Goal: Obtain resource: Download file/media

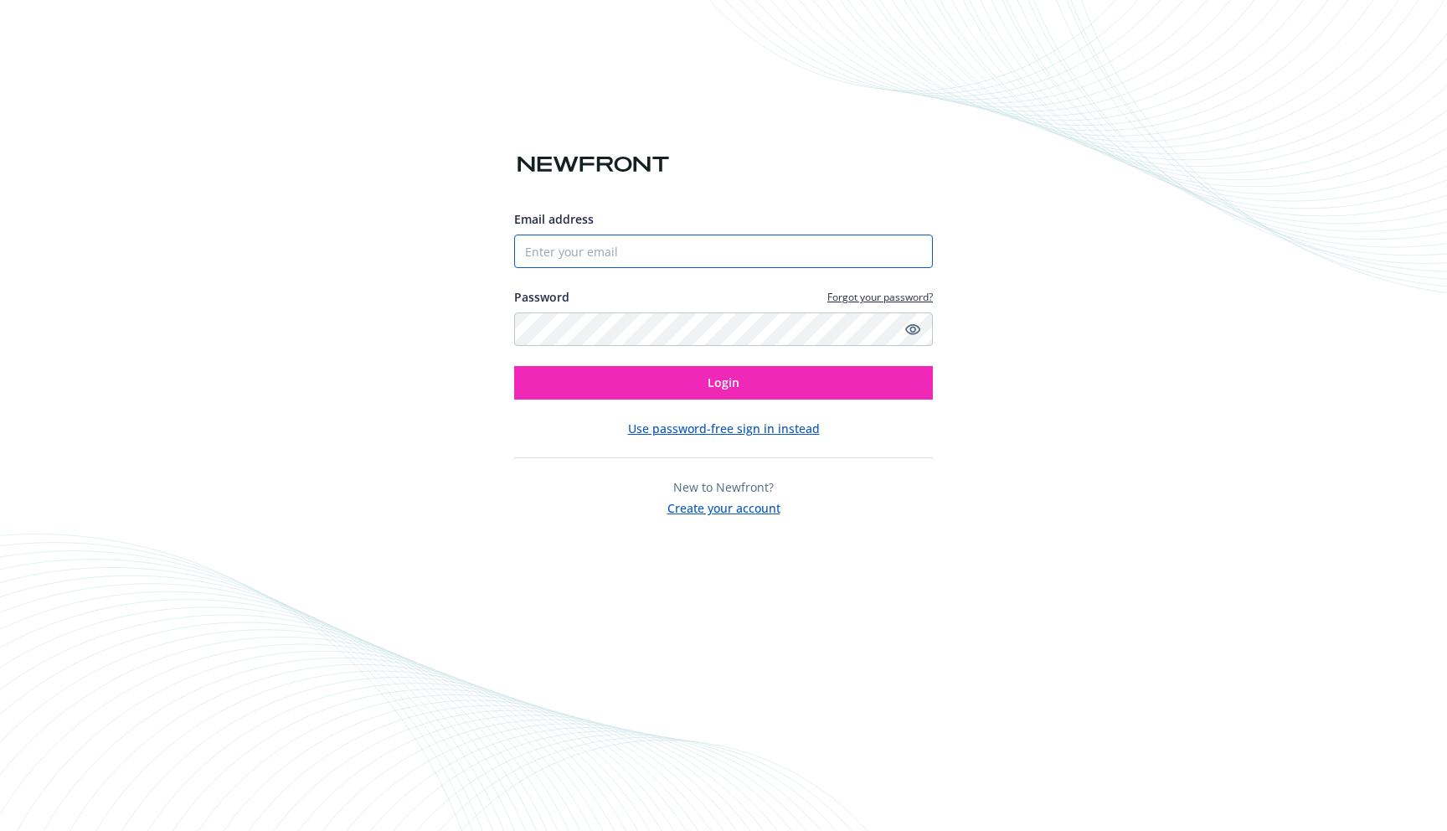
click at [615, 259] on input "Email address" at bounding box center [723, 250] width 419 height 33
type input "[PERSON_NAME][EMAIL_ADDRESS][PERSON_NAME][DOMAIN_NAME]"
click at [514, 366] on button "Login" at bounding box center [723, 382] width 419 height 33
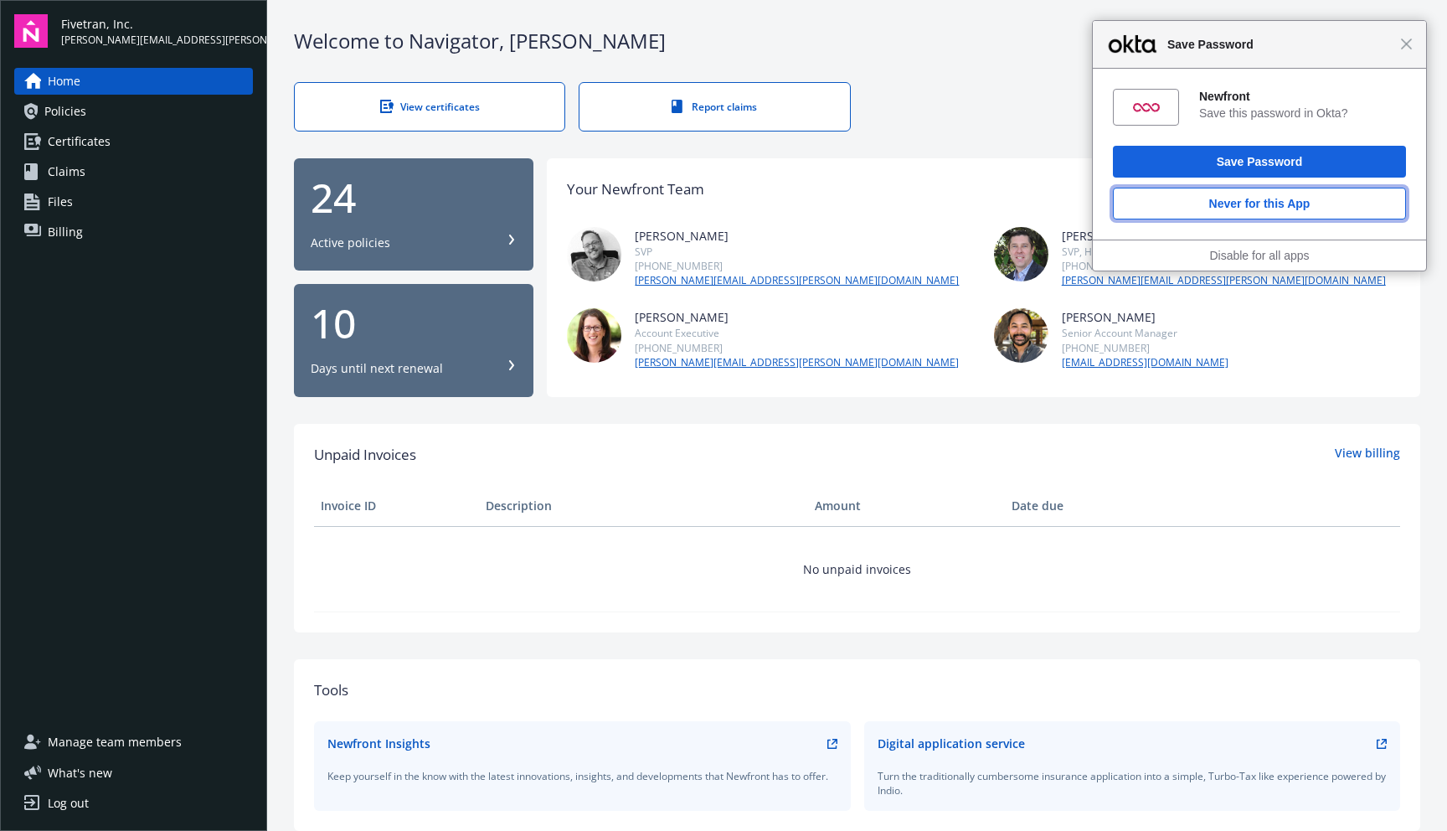
click at [1316, 197] on button "Never for this App" at bounding box center [1259, 204] width 293 height 32
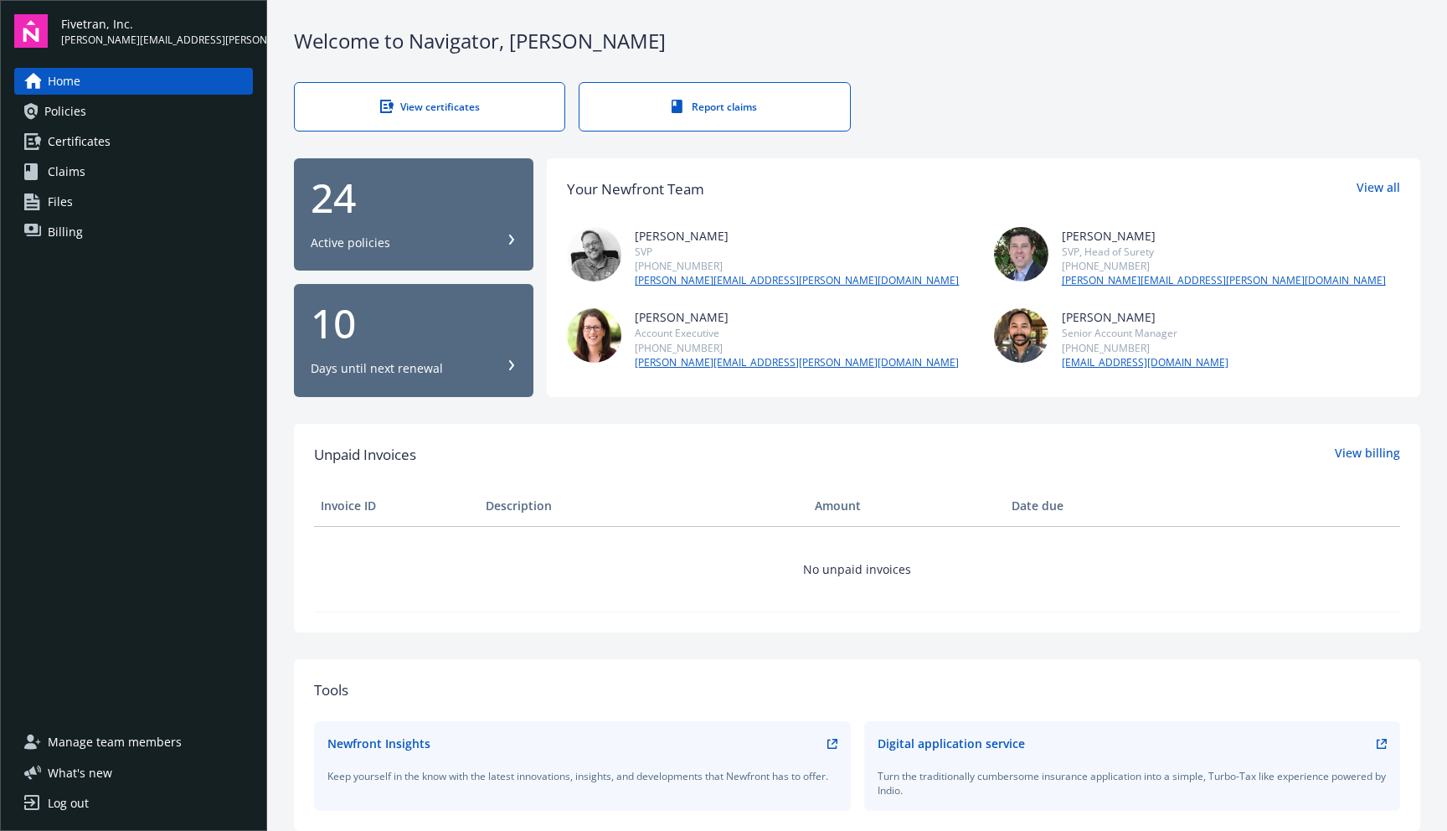
click at [74, 115] on span "Policies" at bounding box center [65, 111] width 42 height 27
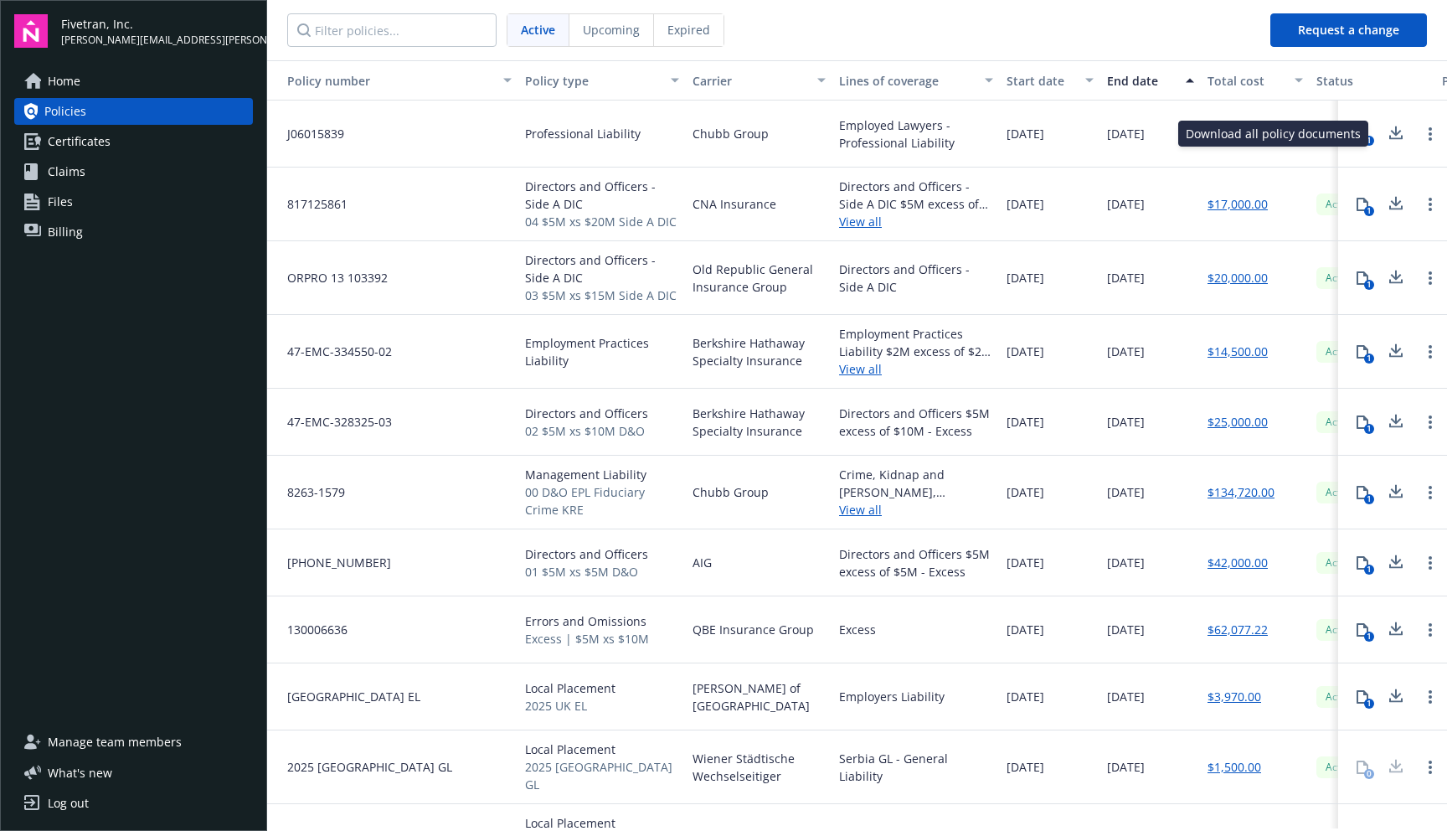
click at [1391, 131] on icon at bounding box center [1396, 131] width 11 height 10
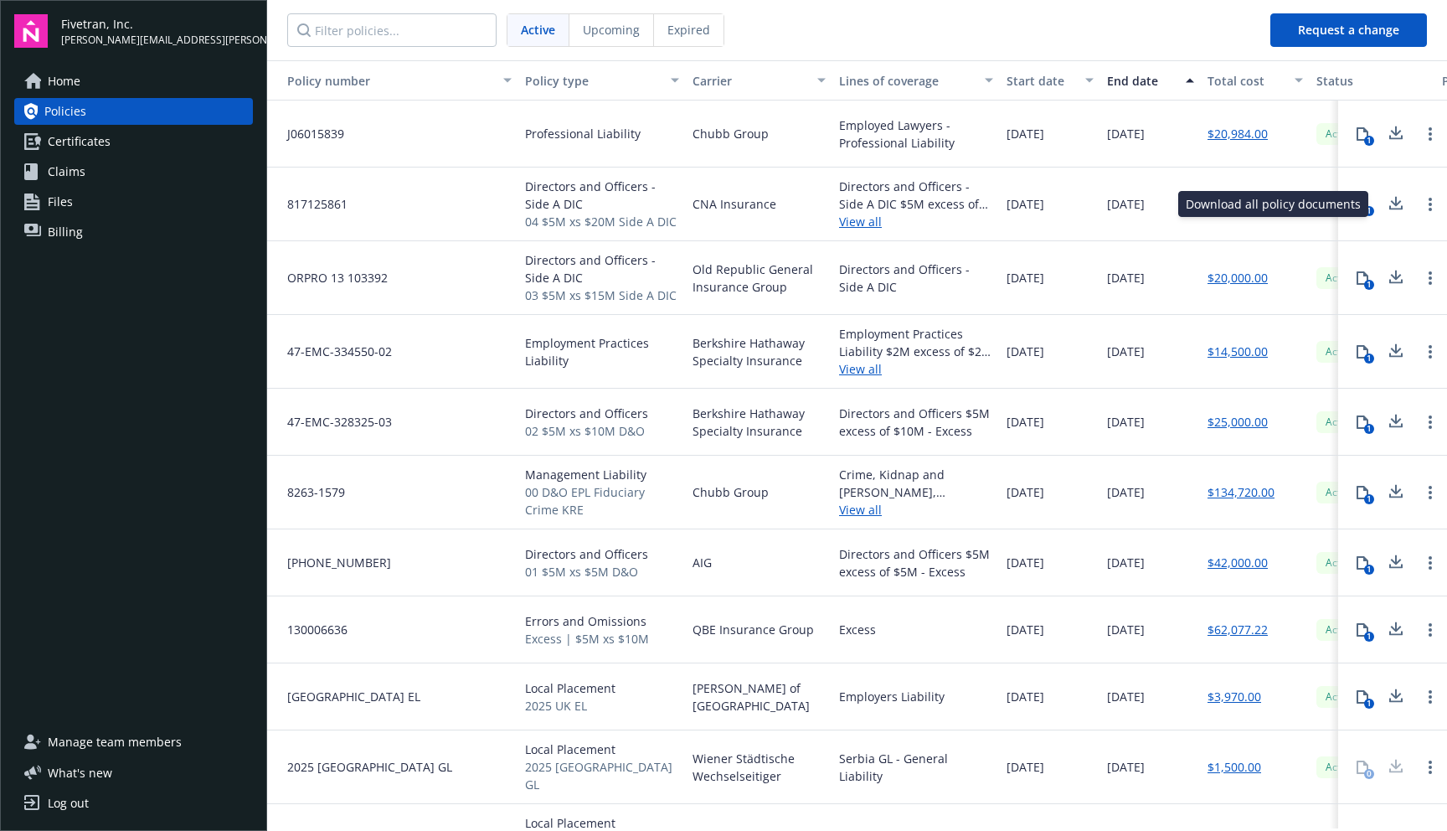
click at [1386, 206] on icon at bounding box center [1396, 203] width 20 height 21
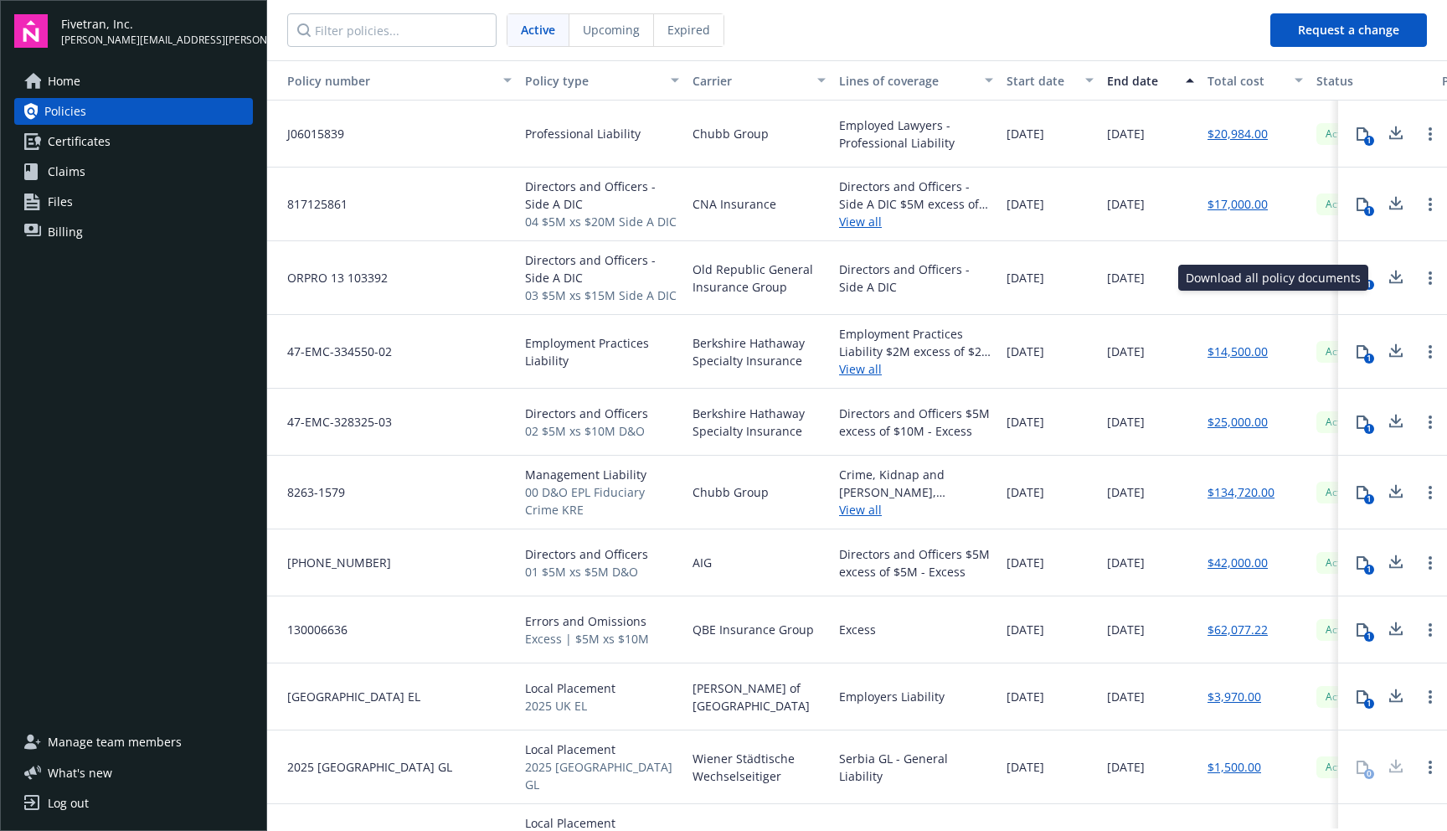
click at [1389, 282] on icon at bounding box center [1395, 281] width 13 height 4
click at [1386, 351] on icon at bounding box center [1396, 351] width 20 height 21
click at [1249, 424] on link "$25,000.00" at bounding box center [1238, 422] width 60 height 18
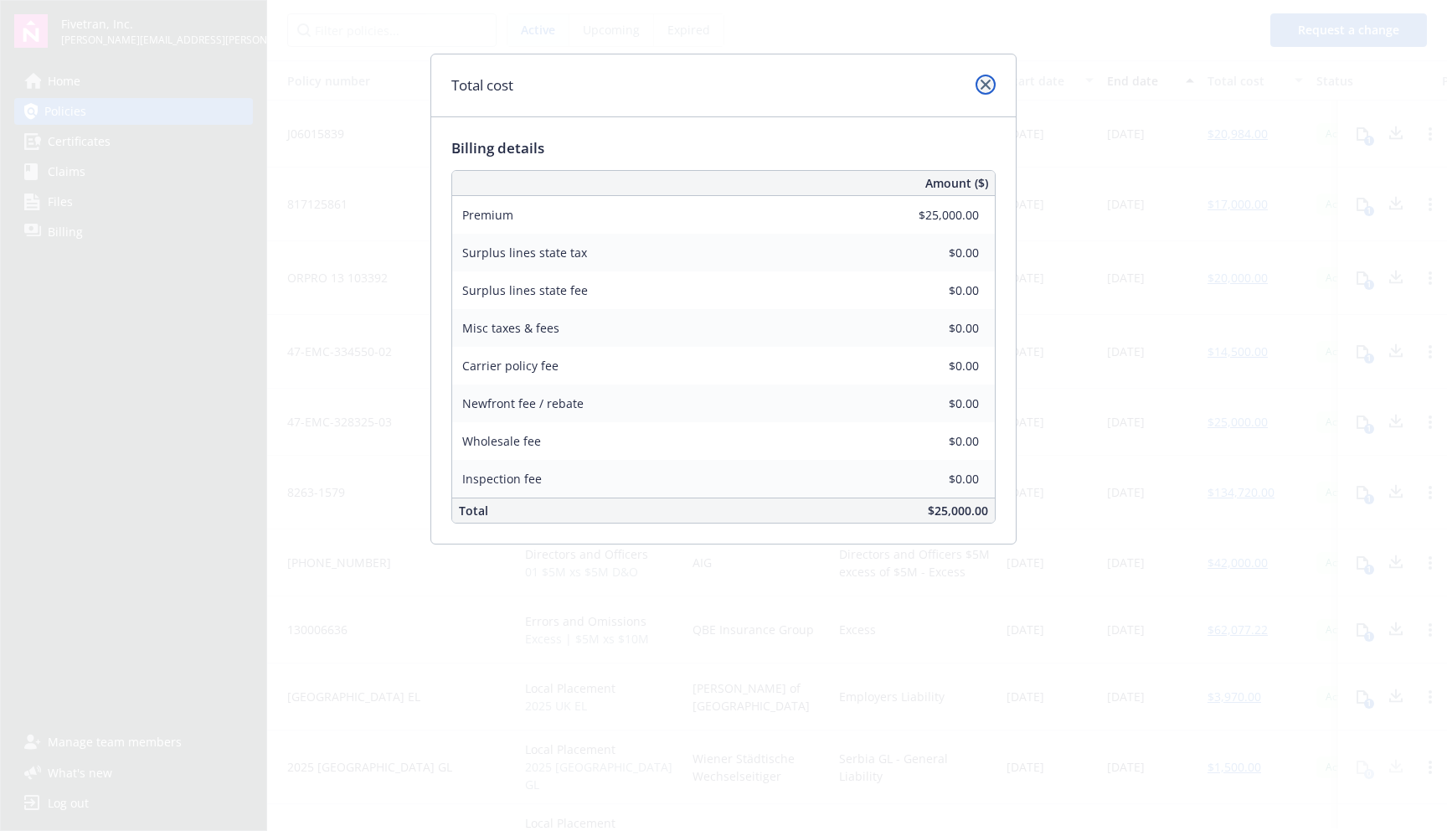
click at [988, 85] on icon "close" at bounding box center [986, 85] width 10 height 10
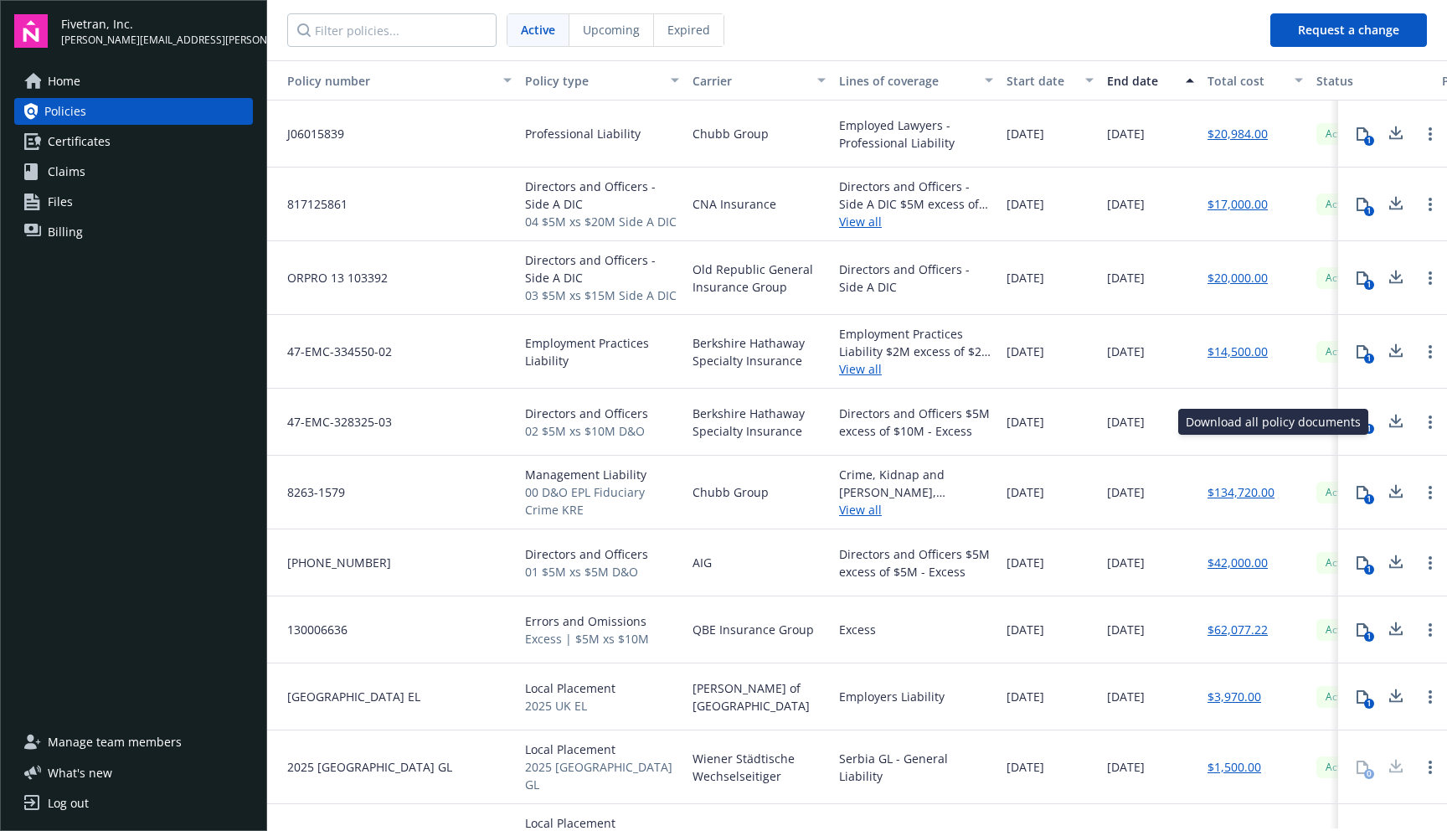
click at [1389, 425] on icon at bounding box center [1395, 425] width 13 height 4
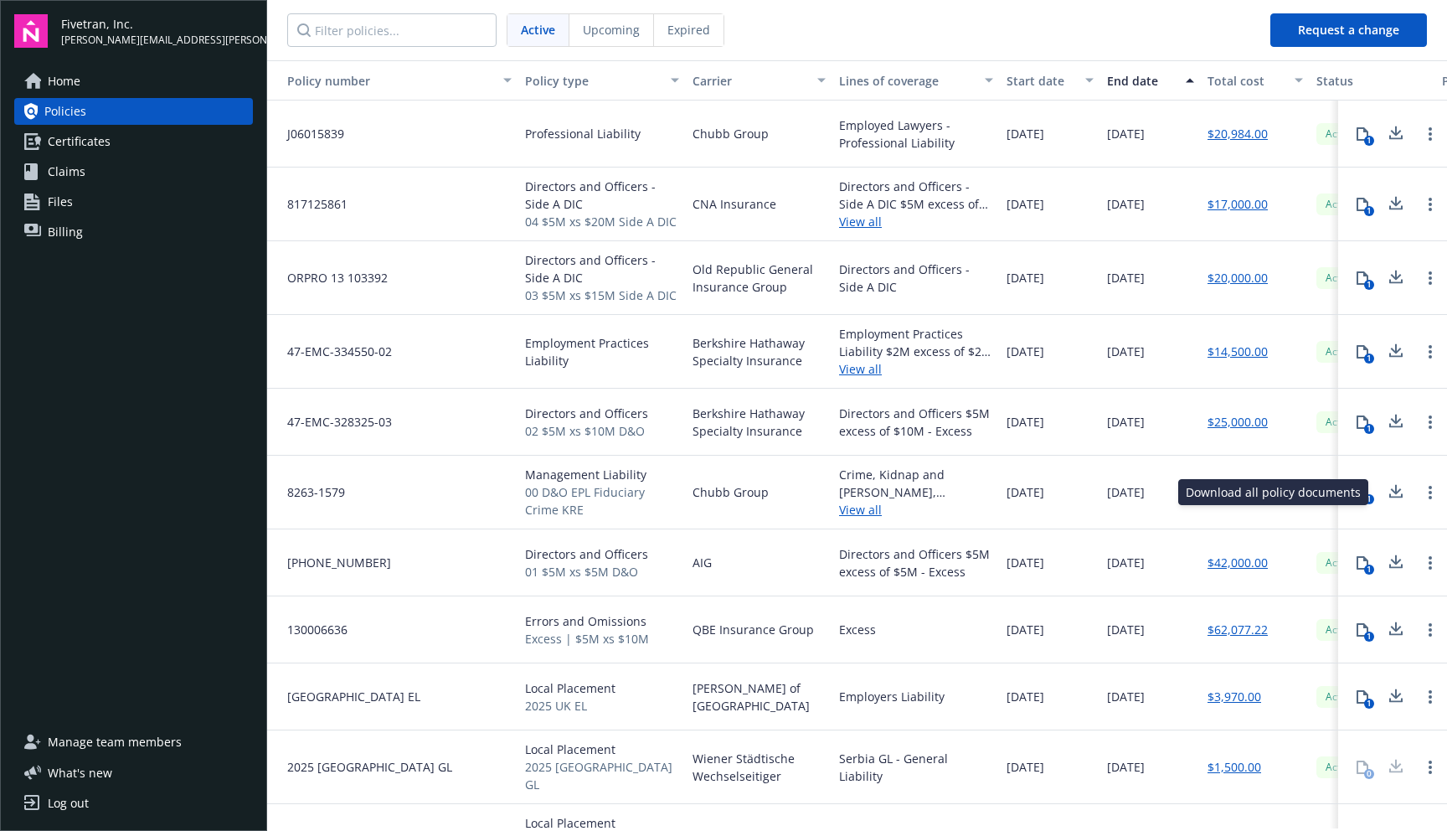
click at [1391, 492] on icon at bounding box center [1396, 489] width 11 height 10
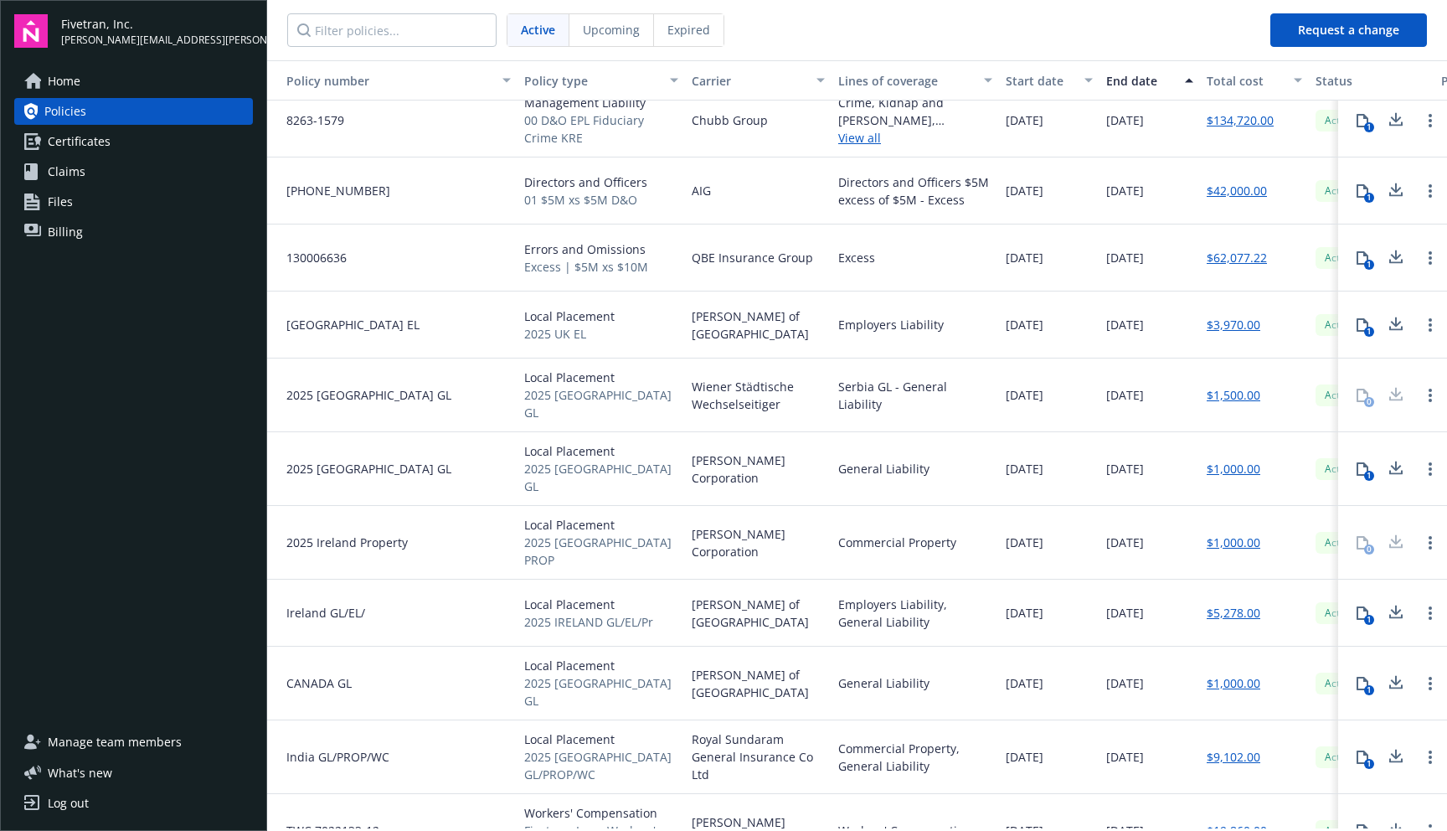
scroll to position [357, 1]
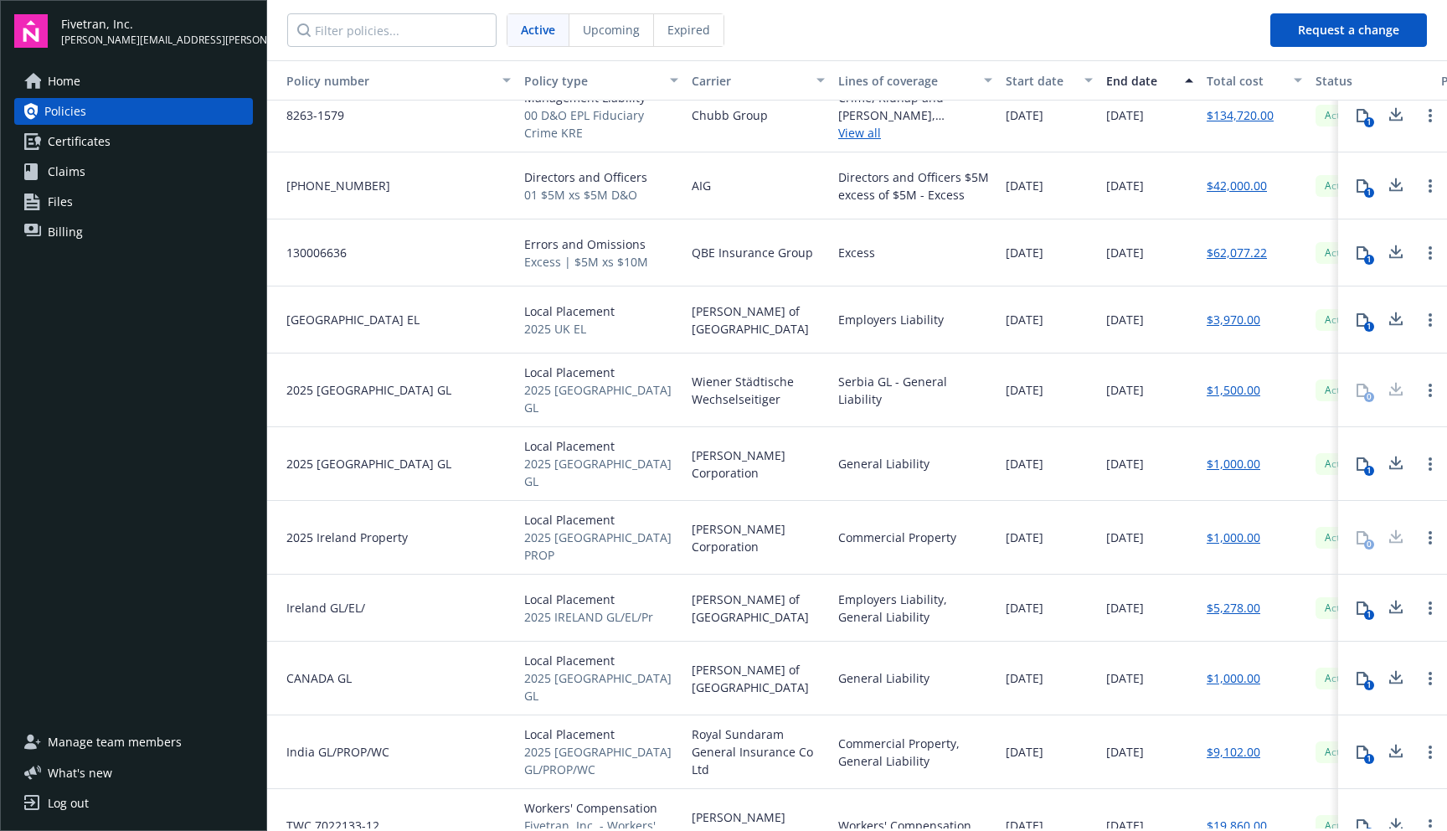
click at [1386, 183] on icon at bounding box center [1396, 185] width 20 height 21
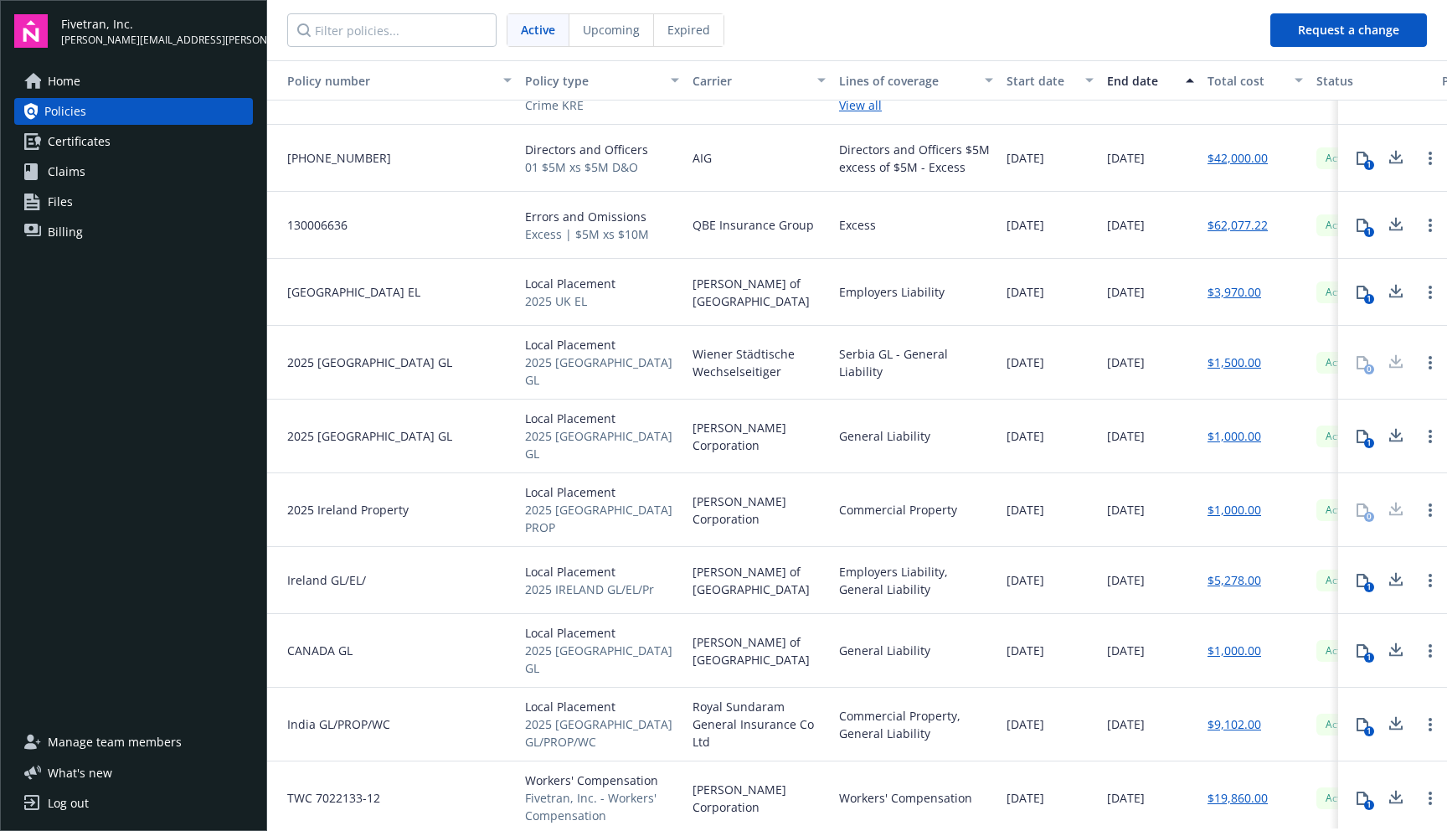
scroll to position [396, 0]
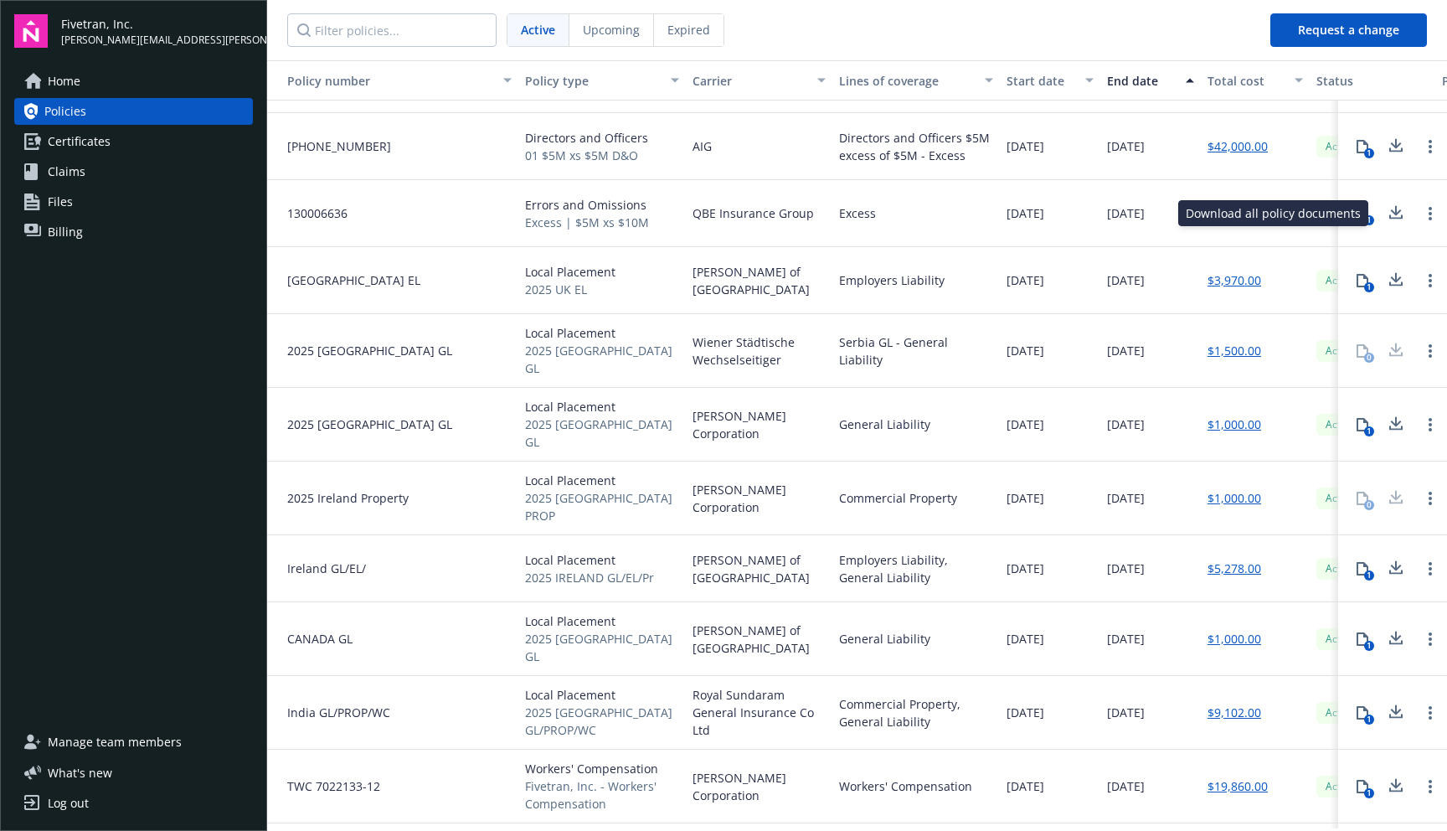
click at [1391, 213] on icon at bounding box center [1396, 210] width 11 height 10
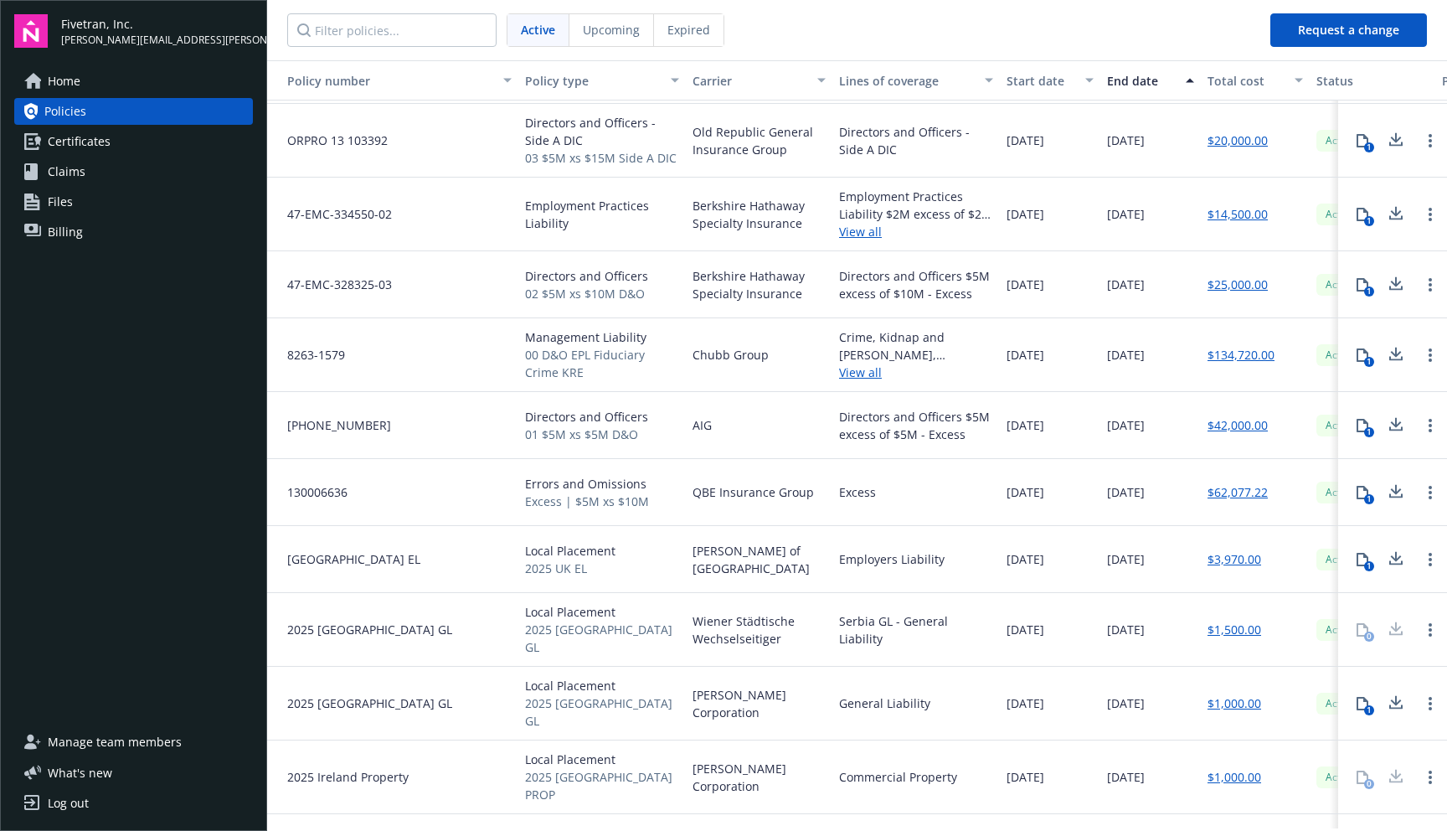
scroll to position [134, 0]
click at [863, 374] on link "View all" at bounding box center [916, 374] width 154 height 18
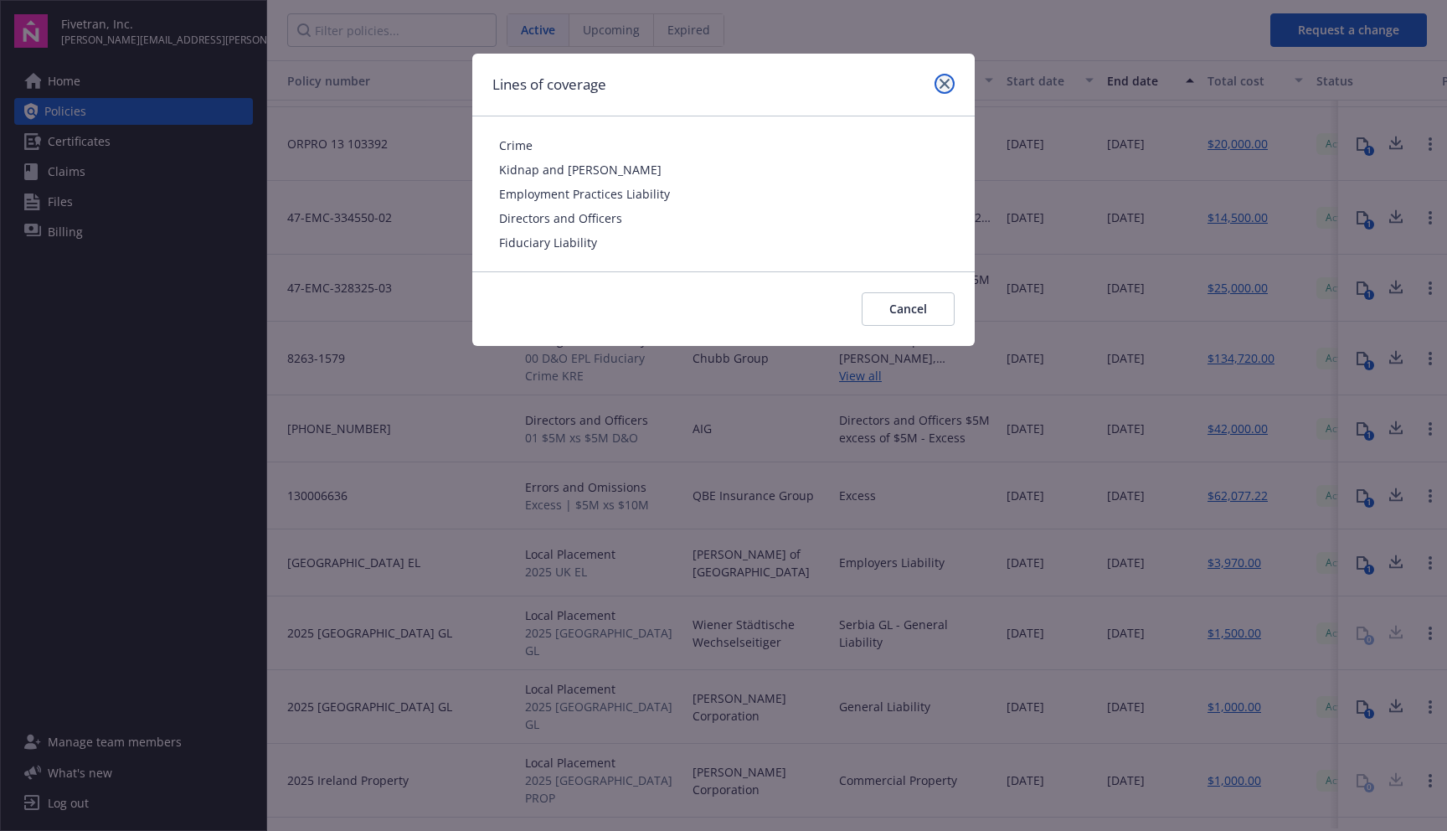
click at [944, 85] on icon "close" at bounding box center [945, 84] width 10 height 10
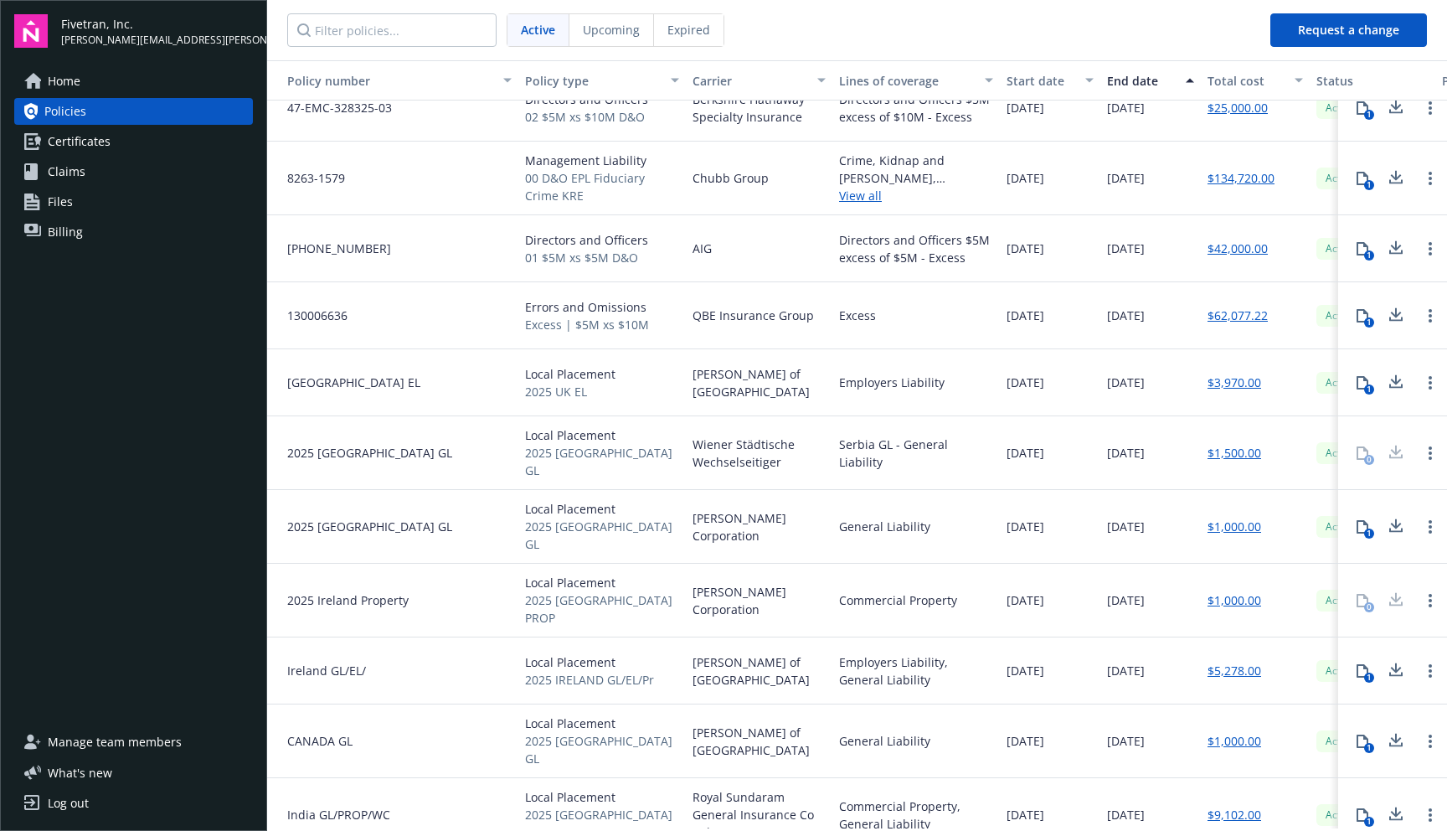
scroll to position [305, 0]
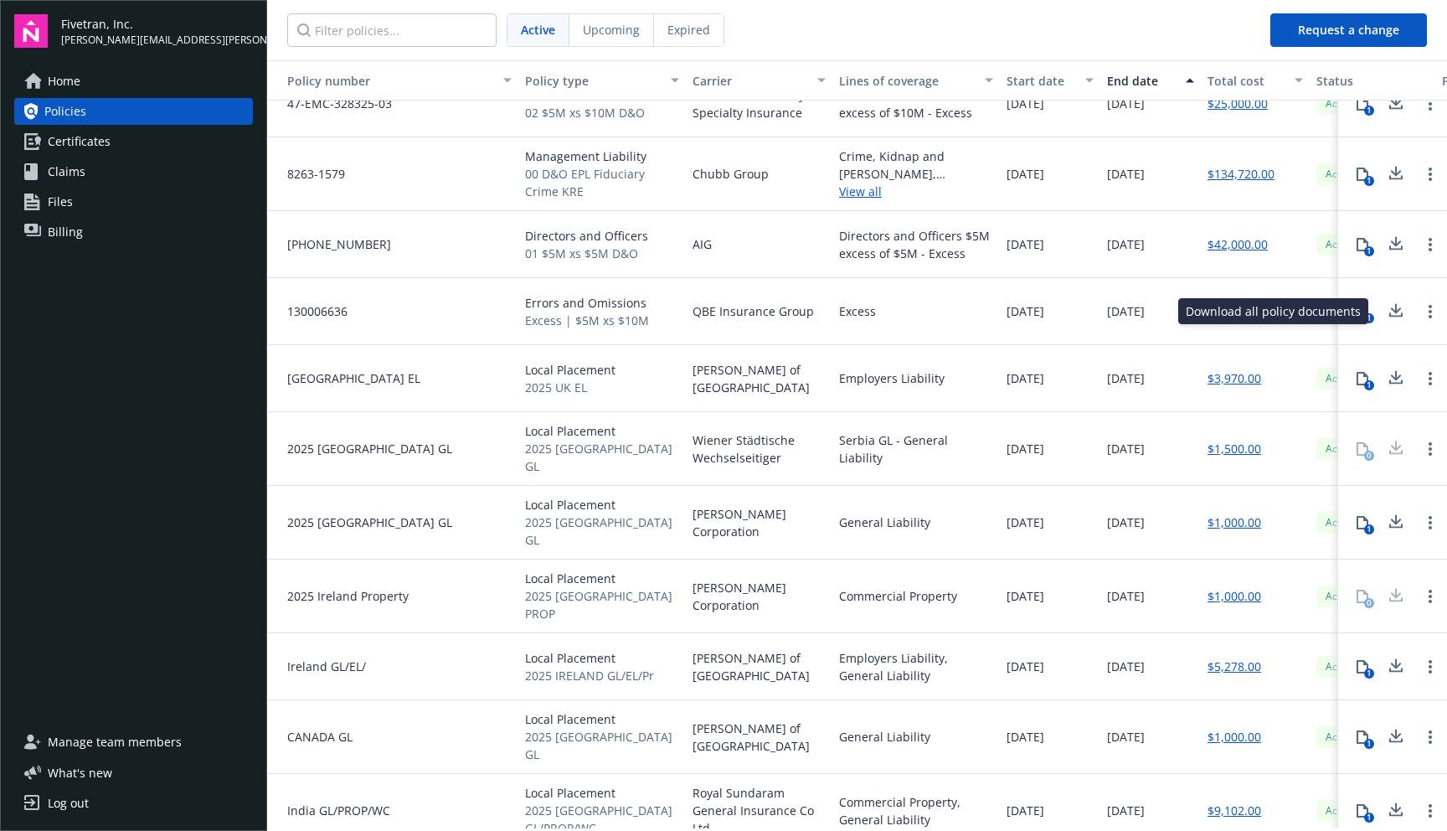
click at [1386, 313] on icon at bounding box center [1396, 311] width 20 height 21
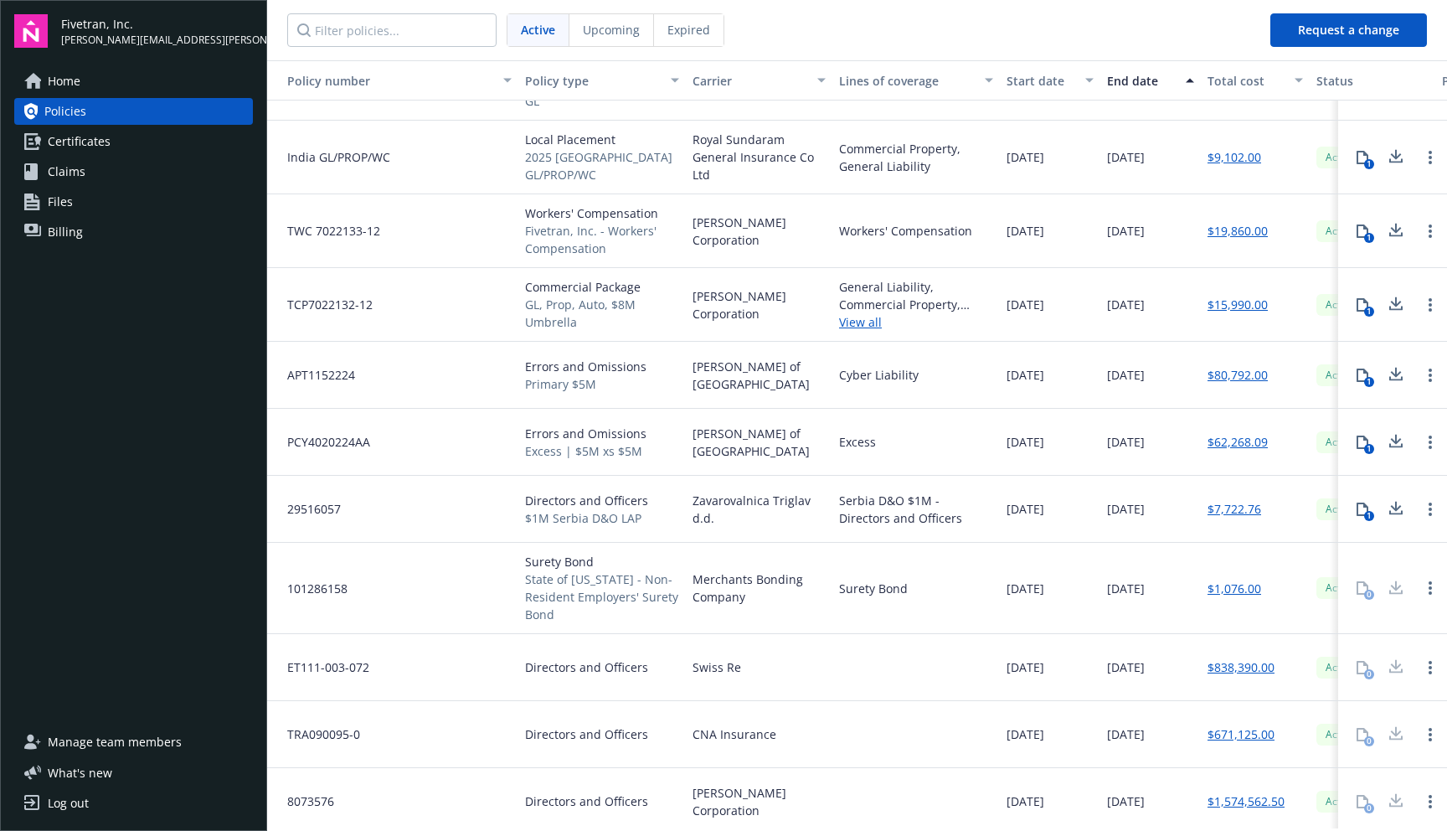
scroll to position [937, 0]
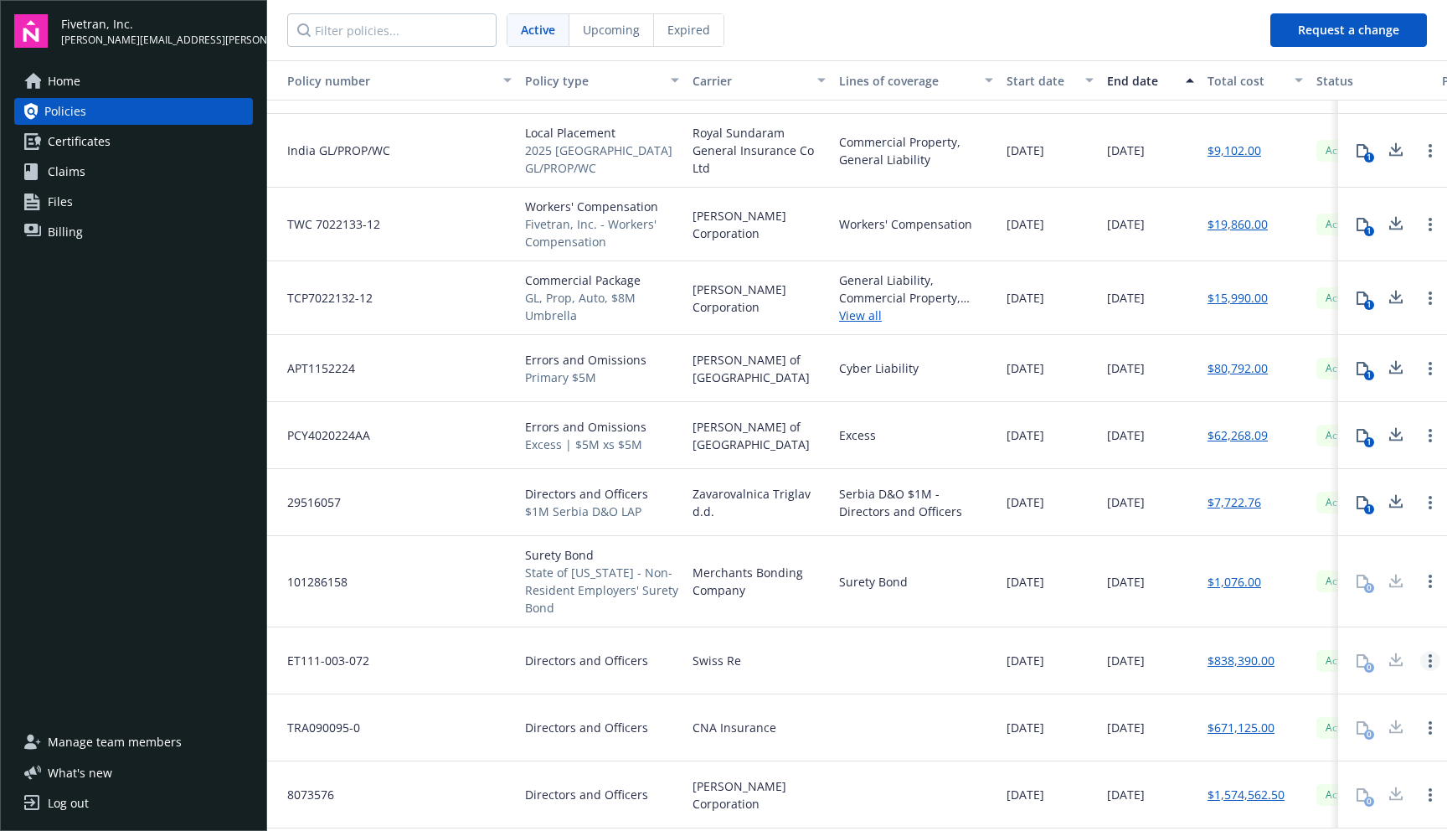
click at [1429, 654] on icon "Open options" at bounding box center [1430, 660] width 3 height 13
click at [909, 652] on div at bounding box center [915, 660] width 167 height 67
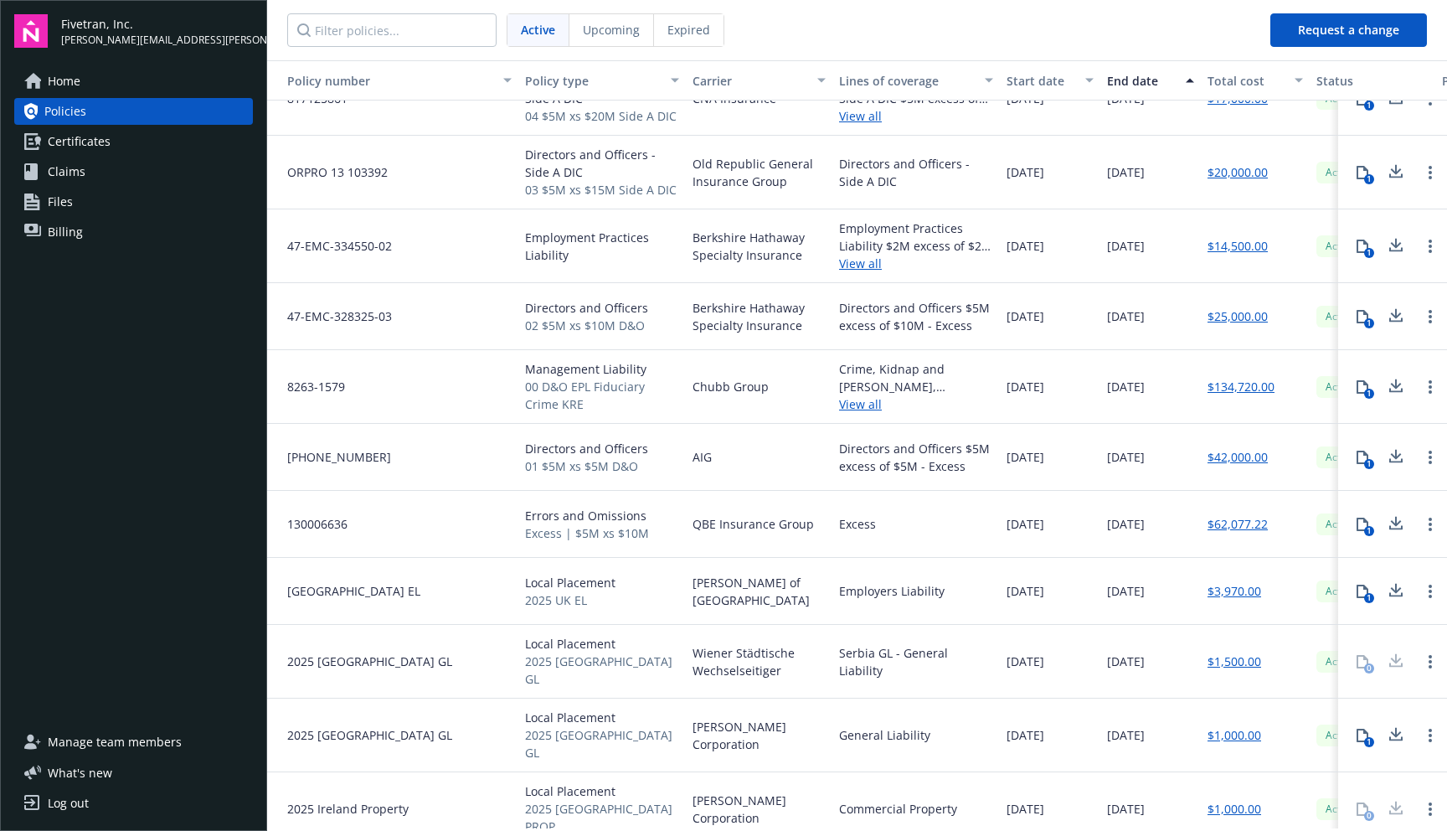
scroll to position [99, 0]
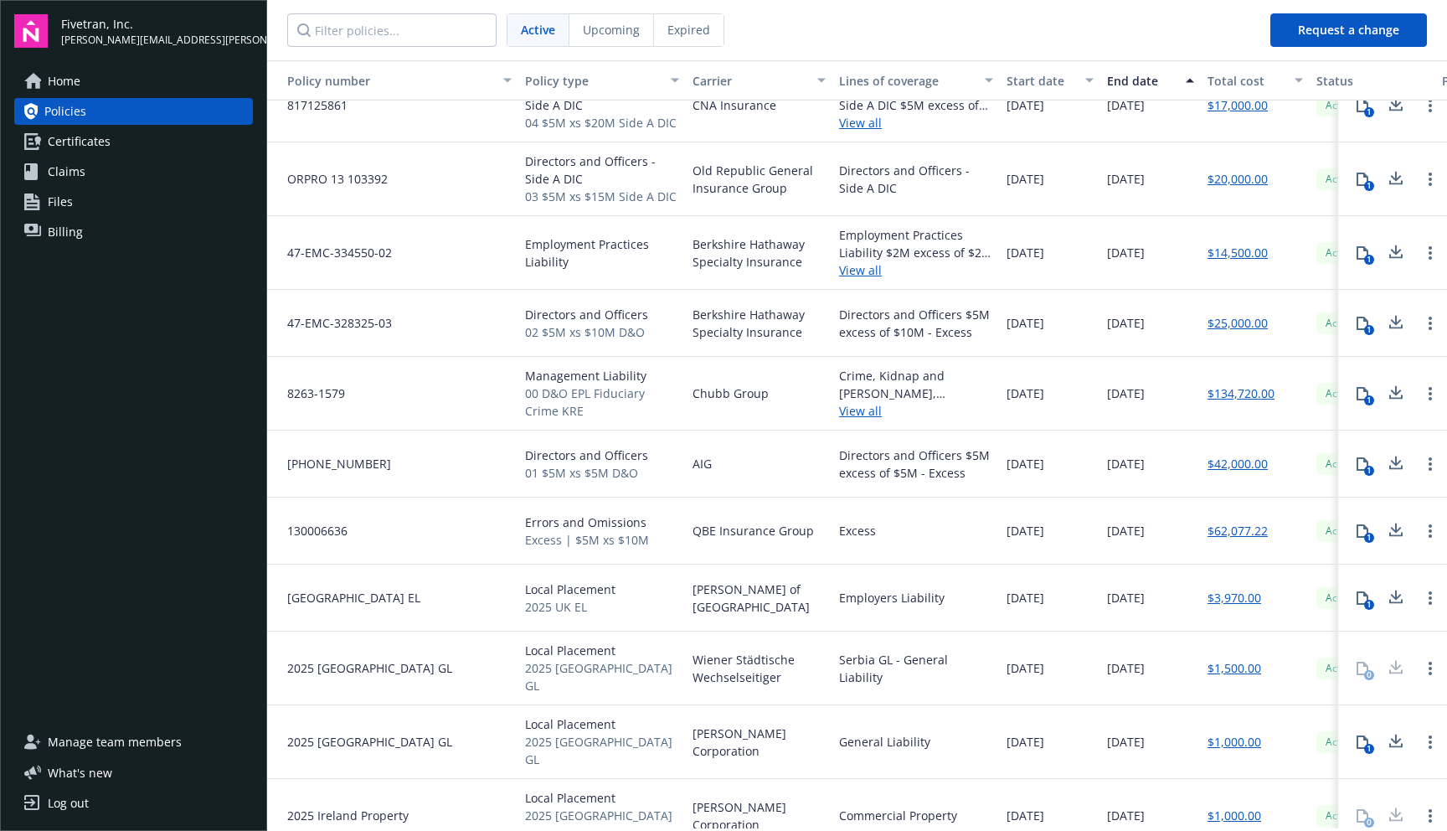
click at [1390, 399] on icon at bounding box center [1396, 393] width 20 height 21
click at [130, 301] on div "Home Policies Certificates Claims Files Billing" at bounding box center [133, 388] width 239 height 641
click at [140, 301] on div "Home Policies Certificates Claims Files Billing" at bounding box center [133, 388] width 239 height 641
click at [965, 509] on div "Excess" at bounding box center [914, 531] width 167 height 67
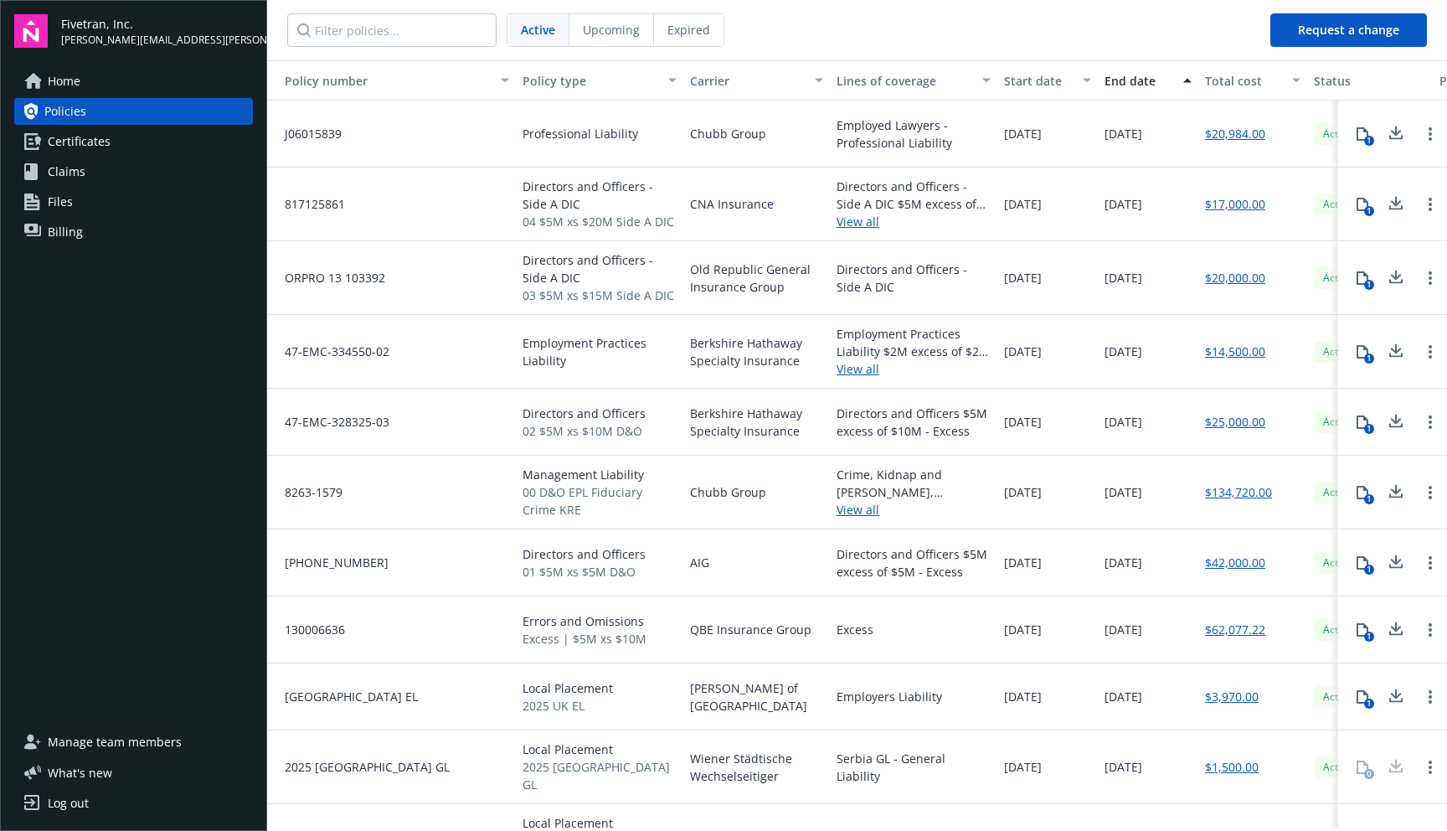
scroll to position [8, 3]
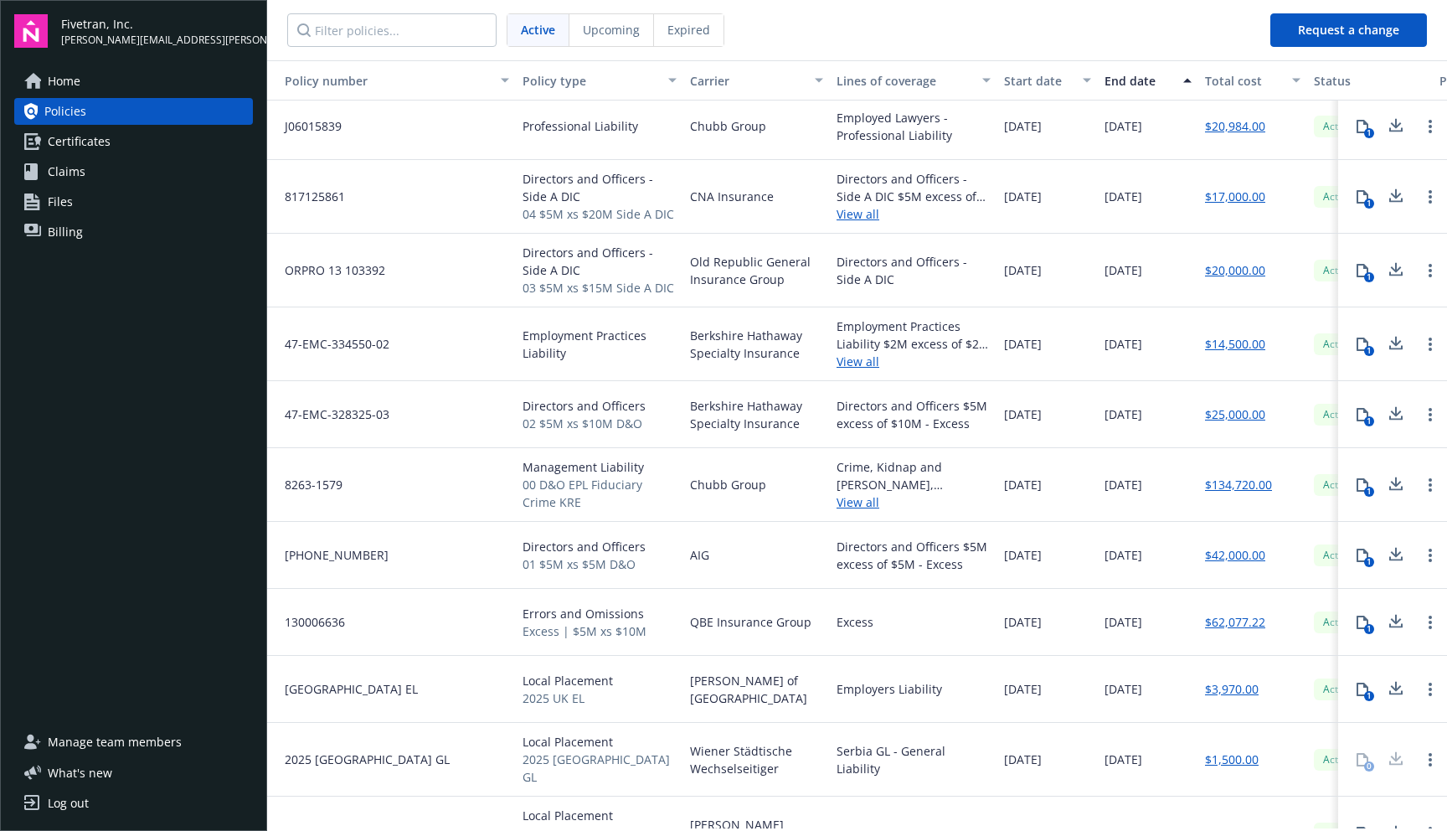
click at [866, 218] on link "View all" at bounding box center [914, 214] width 154 height 18
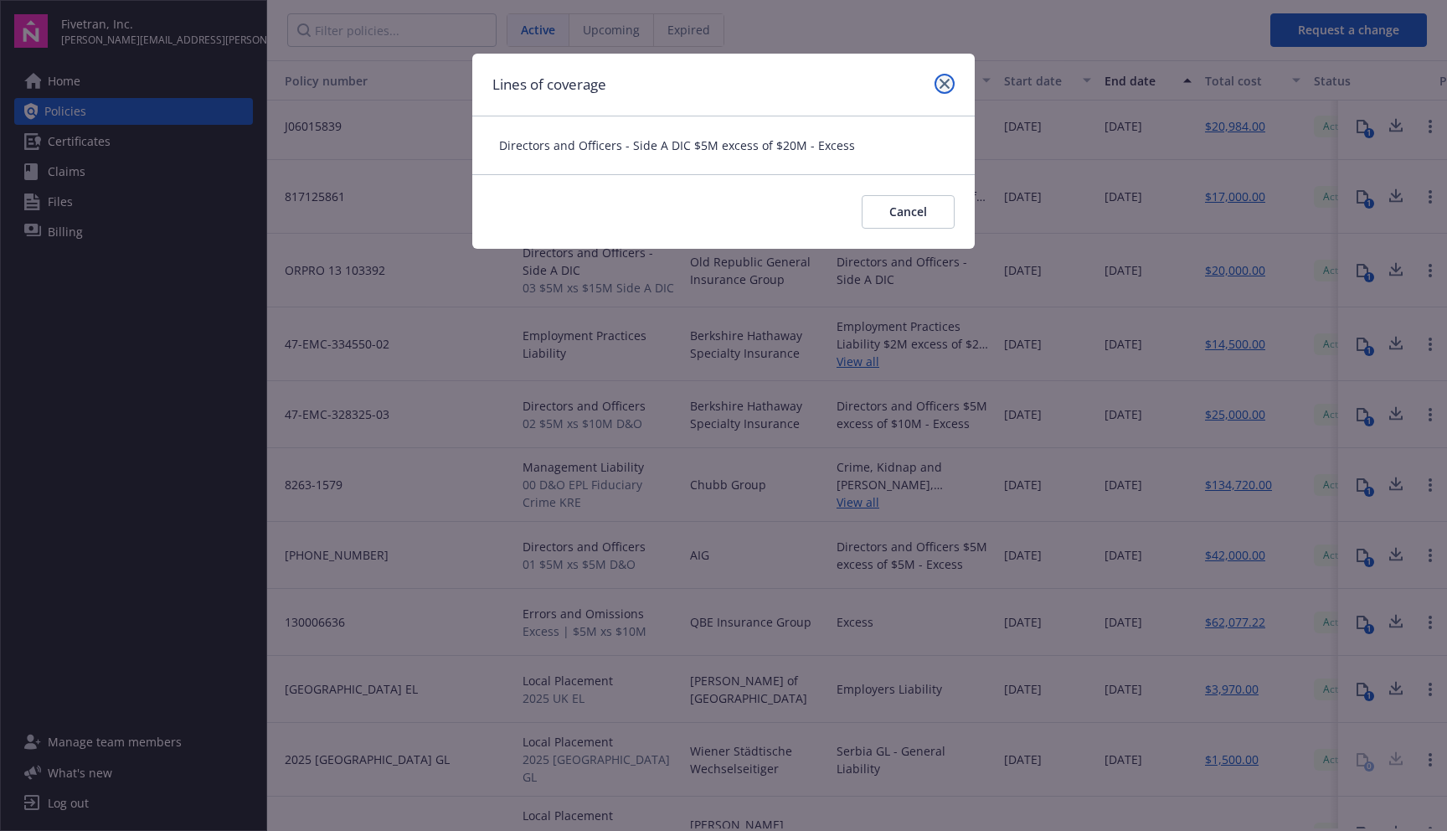
click at [945, 87] on icon "close" at bounding box center [945, 84] width 10 height 10
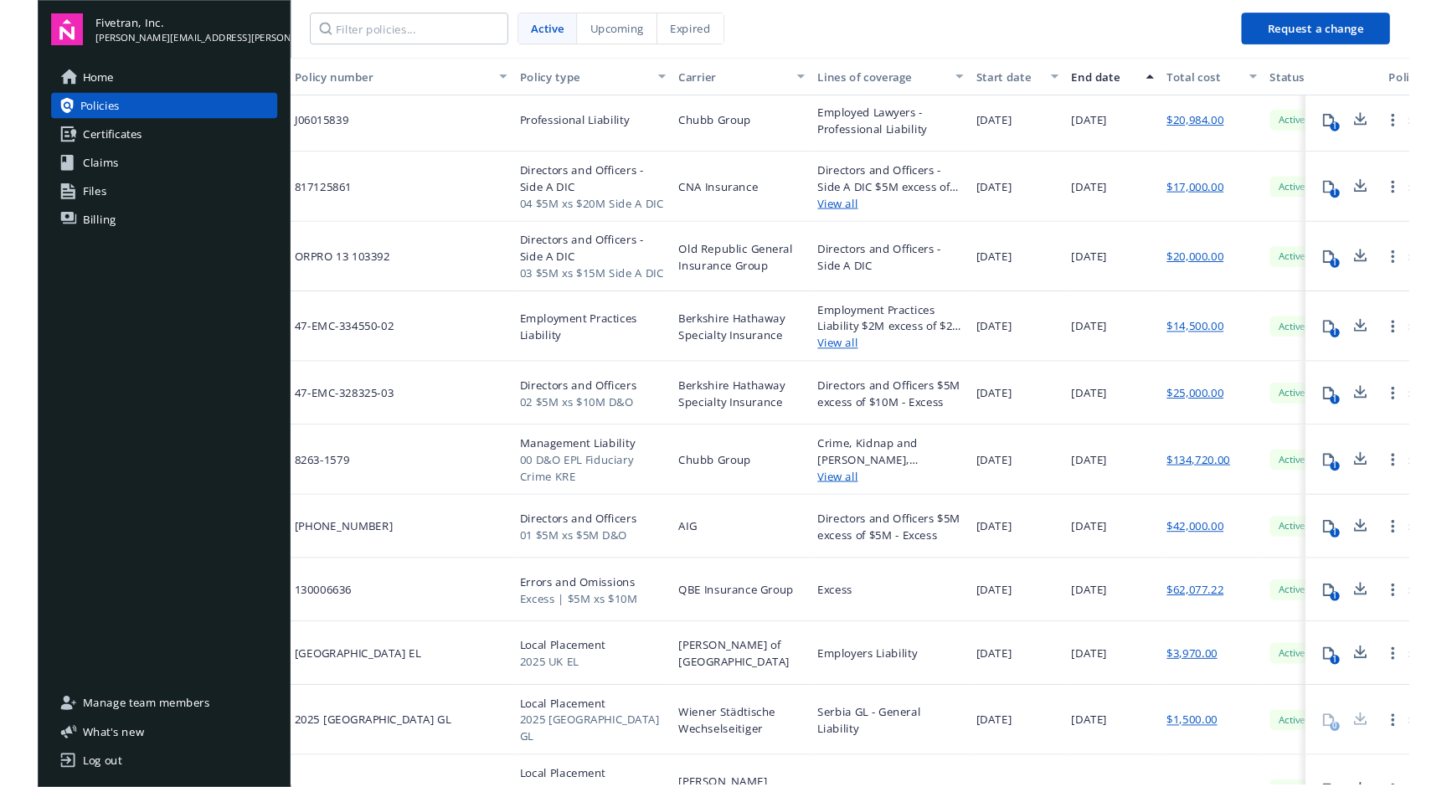
scroll to position [8, 17]
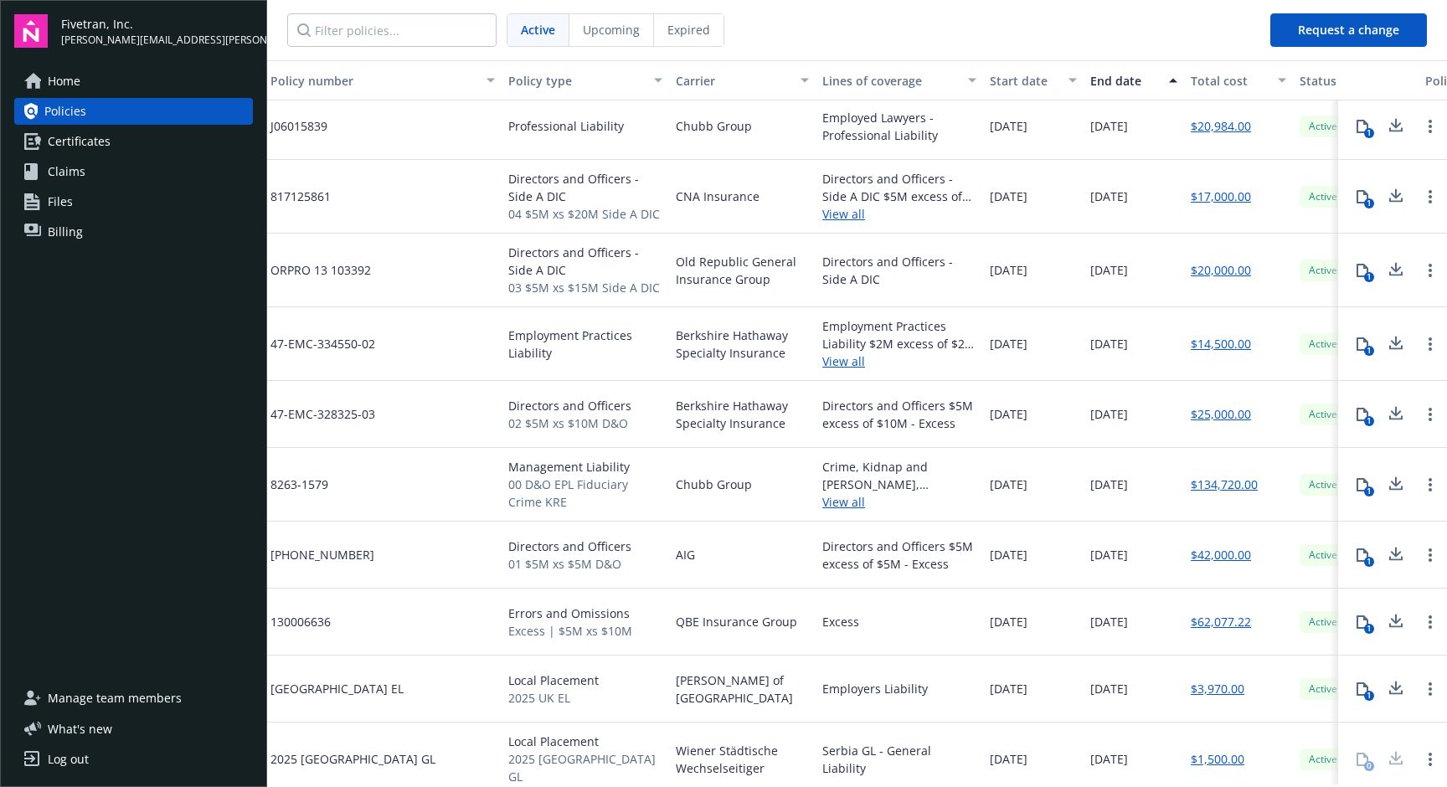
click at [59, 207] on span "Files" at bounding box center [60, 201] width 25 height 27
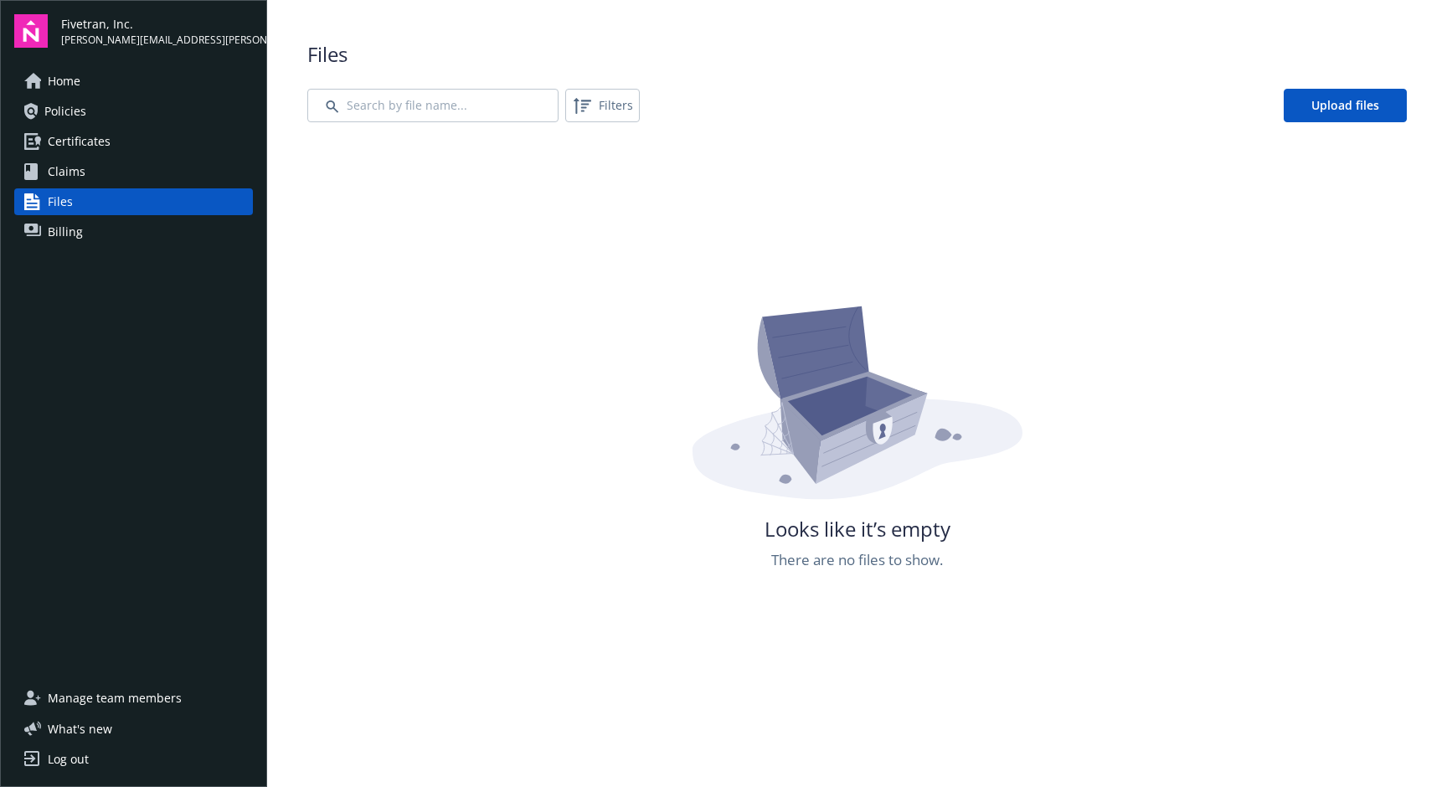
click at [64, 182] on span "Claims" at bounding box center [67, 171] width 38 height 27
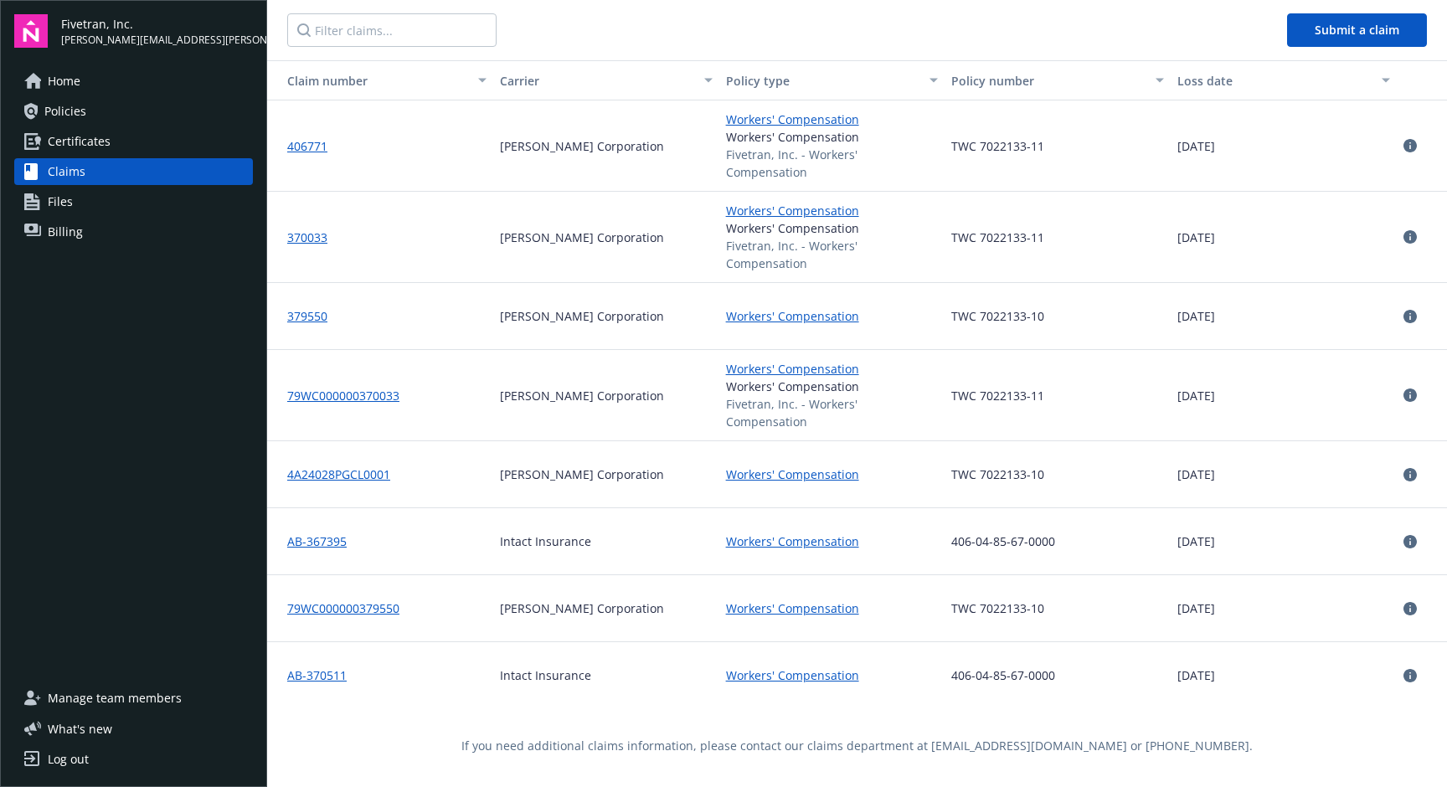
click at [72, 150] on span "Certificates" at bounding box center [79, 141] width 63 height 27
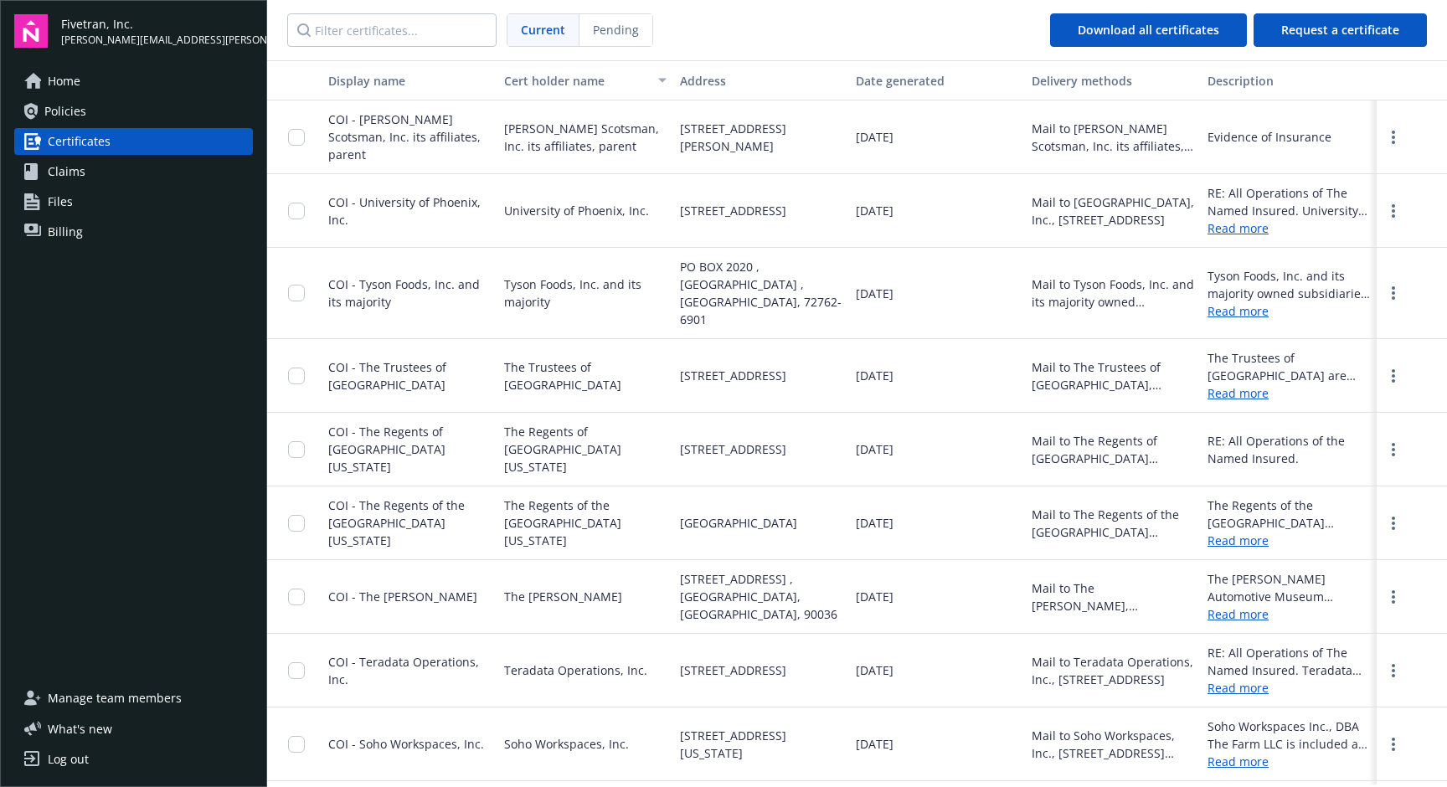
click at [64, 111] on span "Policies" at bounding box center [65, 111] width 42 height 27
